Goal: Transaction & Acquisition: Subscribe to service/newsletter

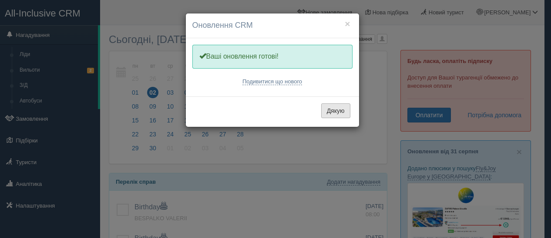
click at [336, 107] on button "Дякую" at bounding box center [335, 111] width 29 height 15
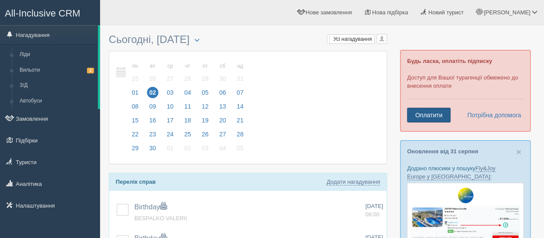
click at [426, 112] on link "Оплатити" at bounding box center [428, 115] width 43 height 15
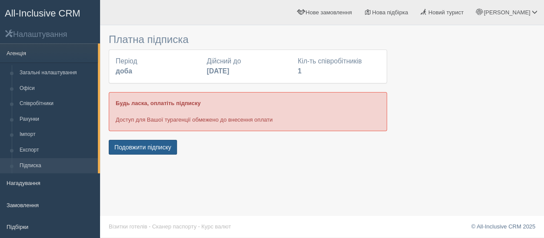
click at [139, 150] on button "Подовжити підписку" at bounding box center [143, 147] width 68 height 15
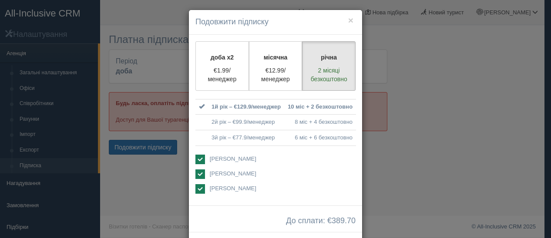
scroll to position [4, 0]
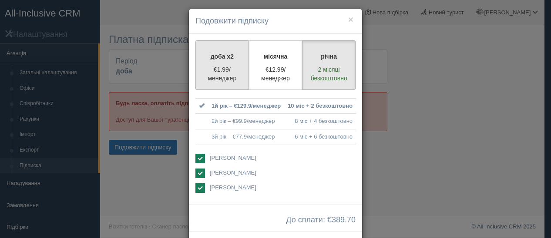
click at [220, 66] on p "€1.99/менеджер" at bounding box center [222, 73] width 42 height 17
radio input "true"
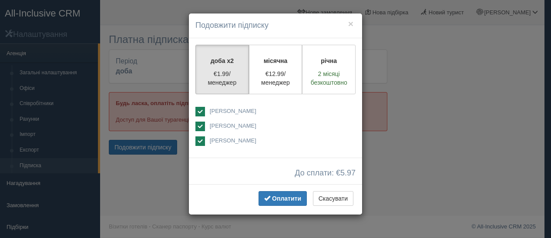
click at [201, 112] on ins at bounding box center [200, 112] width 10 height 10
checkbox input "false"
click at [199, 141] on ins at bounding box center [200, 142] width 10 height 10
checkbox input "false"
click at [281, 197] on span "Оплатити" at bounding box center [286, 198] width 29 height 7
